Goal: Consume media (video, audio)

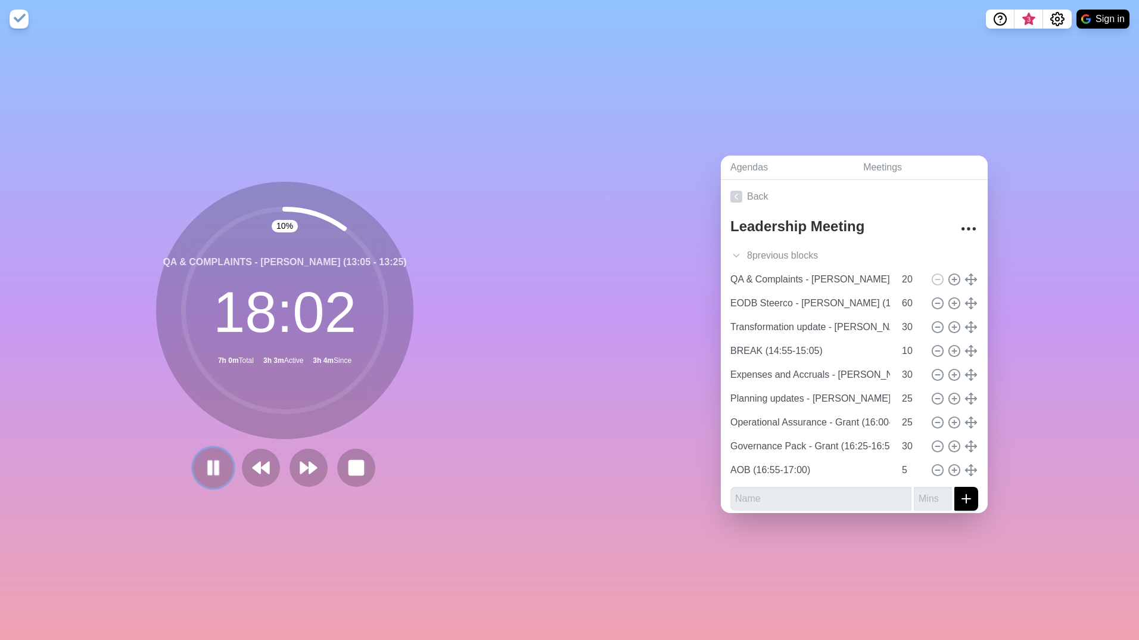
click at [219, 467] on button at bounding box center [213, 467] width 40 height 40
click at [215, 467] on icon at bounding box center [213, 468] width 20 height 20
